Goal: Find specific page/section: Find specific page/section

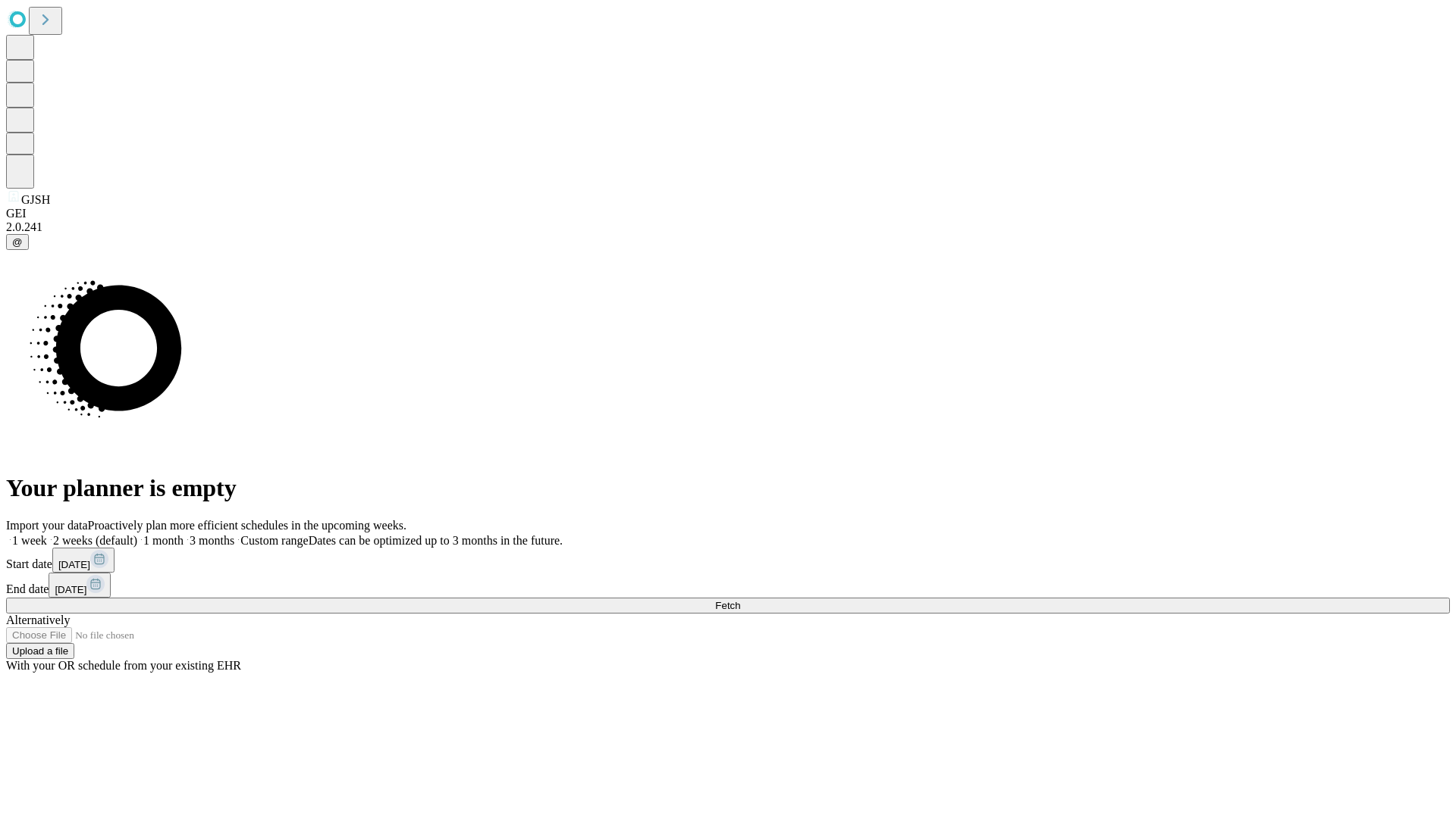
click at [740, 600] on span "Fetch" at bounding box center [727, 605] width 25 height 11
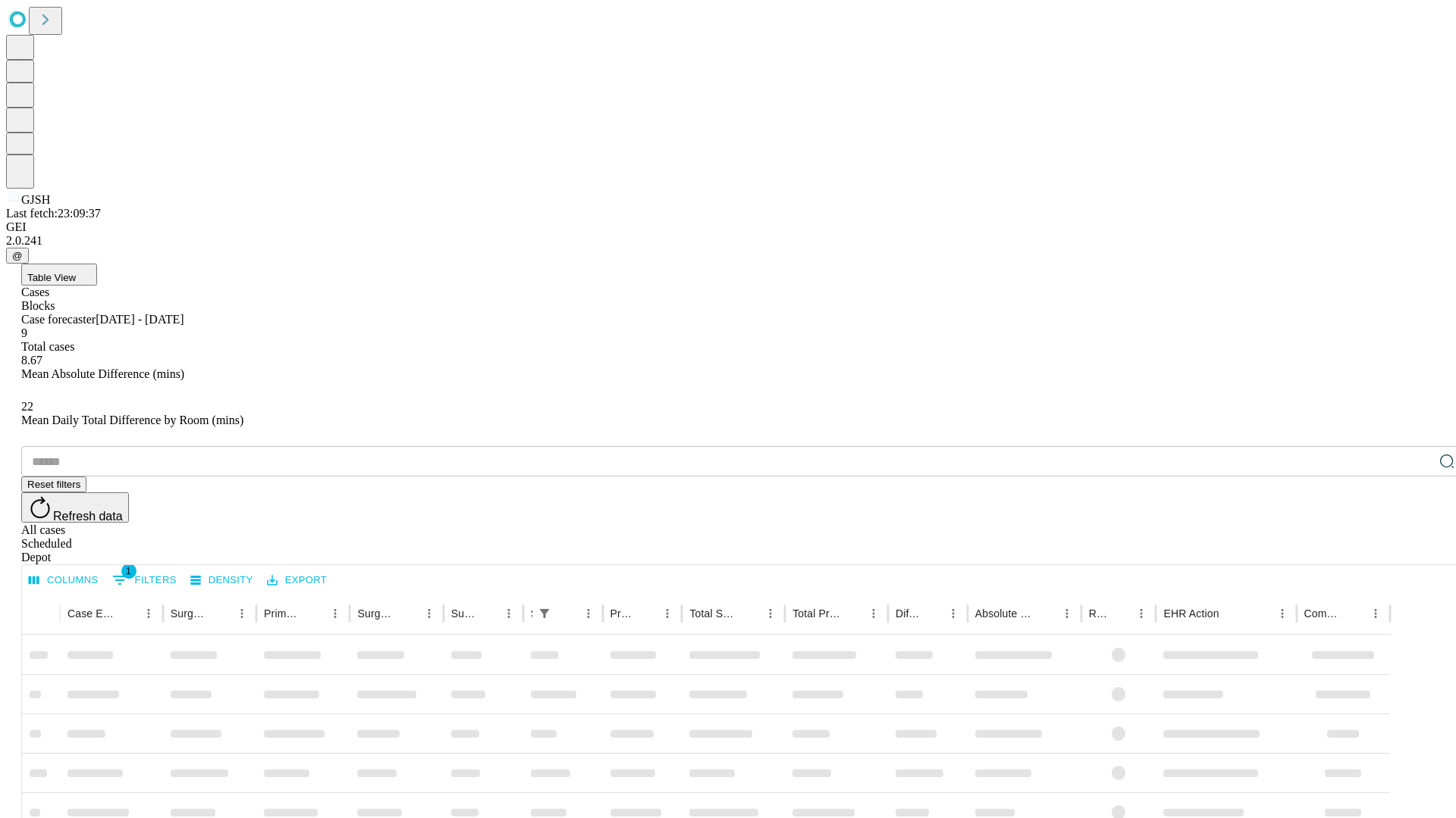
click at [1416, 551] on div "Depot" at bounding box center [743, 558] width 1444 height 14
